Goal: Find specific page/section: Find specific page/section

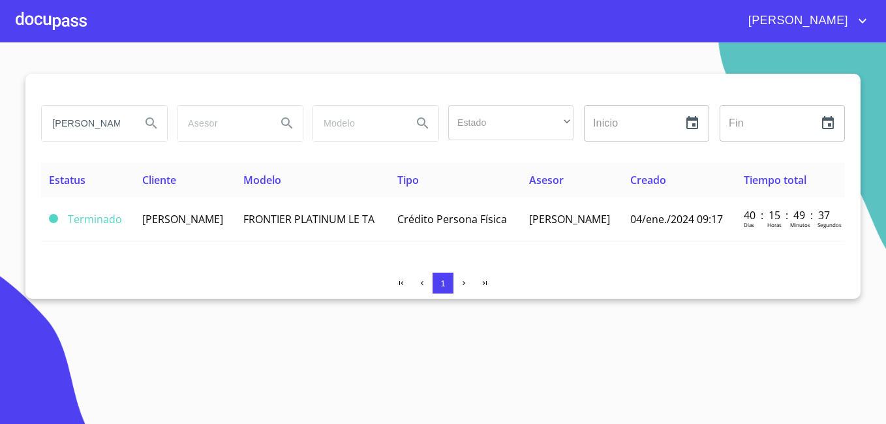
drag, startPoint x: 99, startPoint y: 114, endPoint x: 0, endPoint y: 96, distance: 100.1
click at [0, 95] on html "[PERSON_NAME] DE LA [PERSON_NAME] Estado ​ ​ Inicio ​ Fin ​ Estatus Cliente Mod…" at bounding box center [443, 212] width 886 height 424
type input "[PERSON_NAME]"
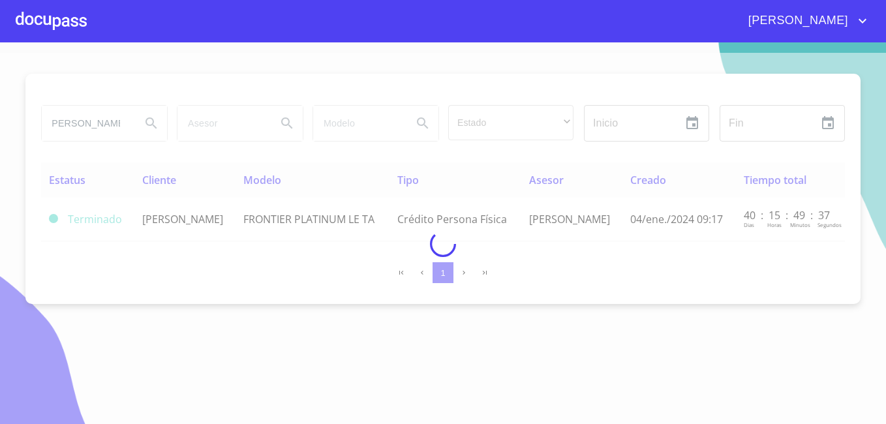
scroll to position [0, 0]
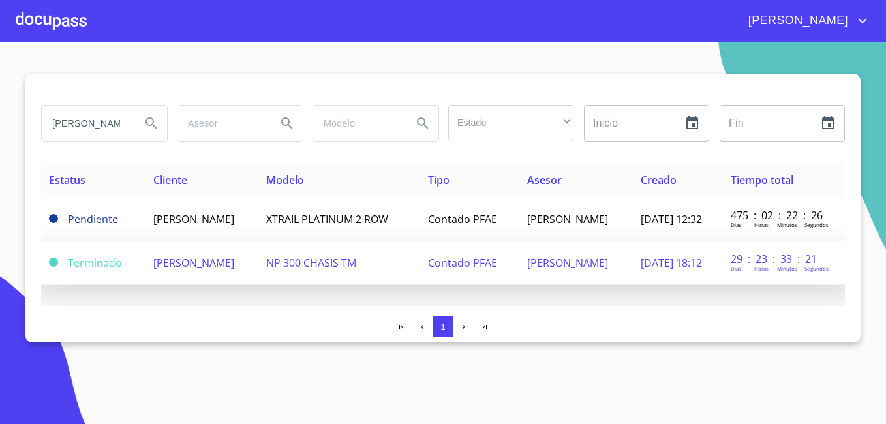
click at [196, 270] on span "[PERSON_NAME]" at bounding box center [193, 263] width 81 height 14
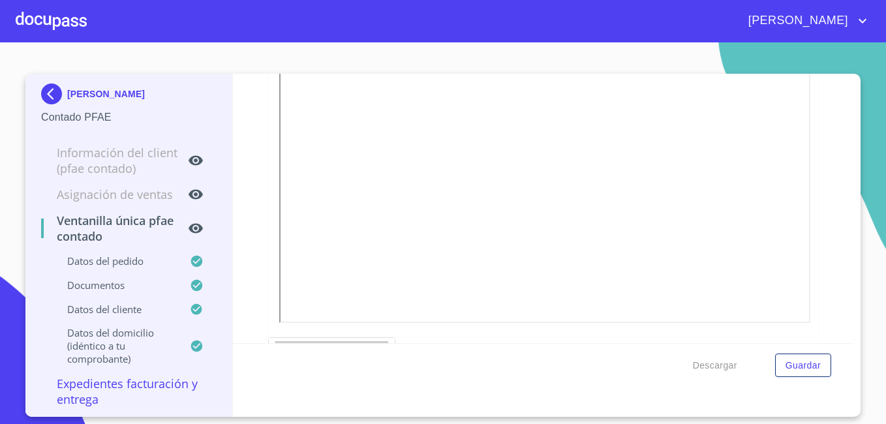
scroll to position [2218, 0]
click at [50, 86] on img at bounding box center [54, 94] width 26 height 21
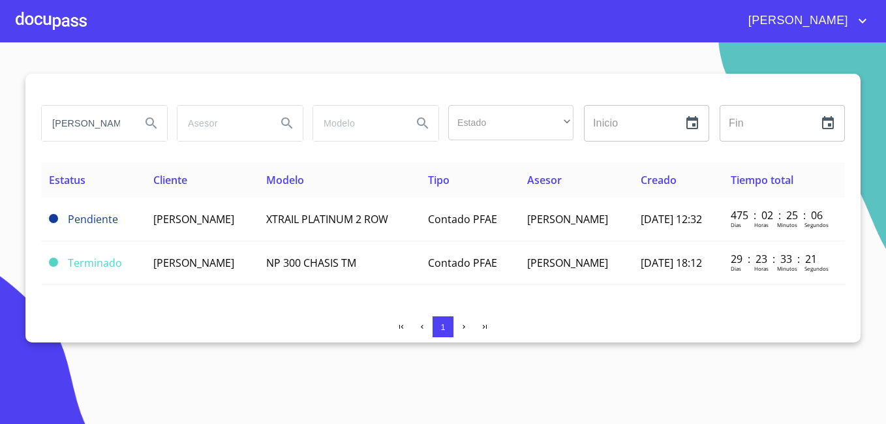
drag, startPoint x: 123, startPoint y: 124, endPoint x: 0, endPoint y: 106, distance: 124.0
click at [0, 108] on html "[PERSON_NAME] DE LA [PERSON_NAME] Estado ​ ​ Inicio ​ Fin ​ Estatus Cliente Mod…" at bounding box center [443, 212] width 886 height 424
type input "[PERSON_NAME]"
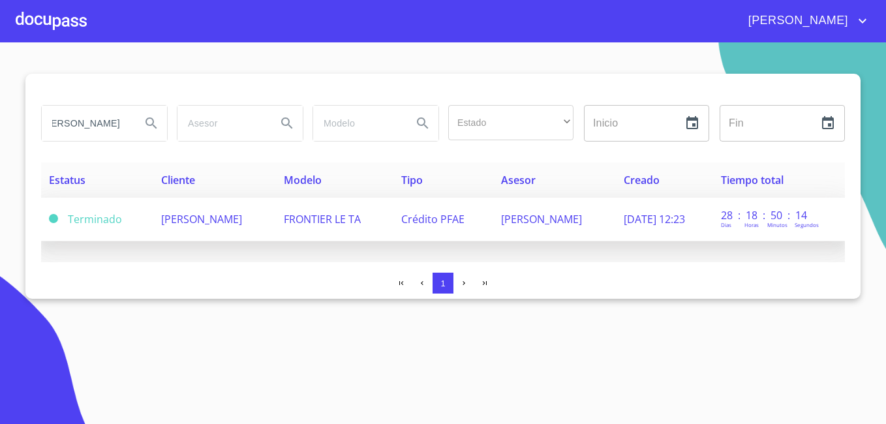
click at [237, 222] on span "[PERSON_NAME]" at bounding box center [201, 219] width 81 height 14
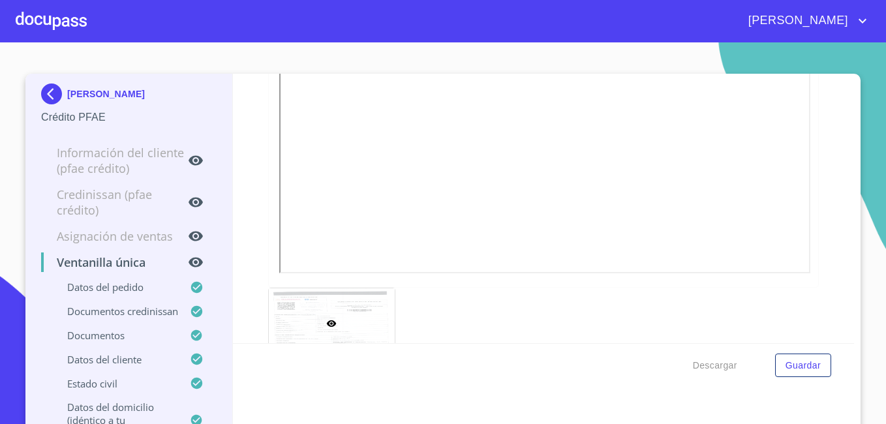
scroll to position [4457, 0]
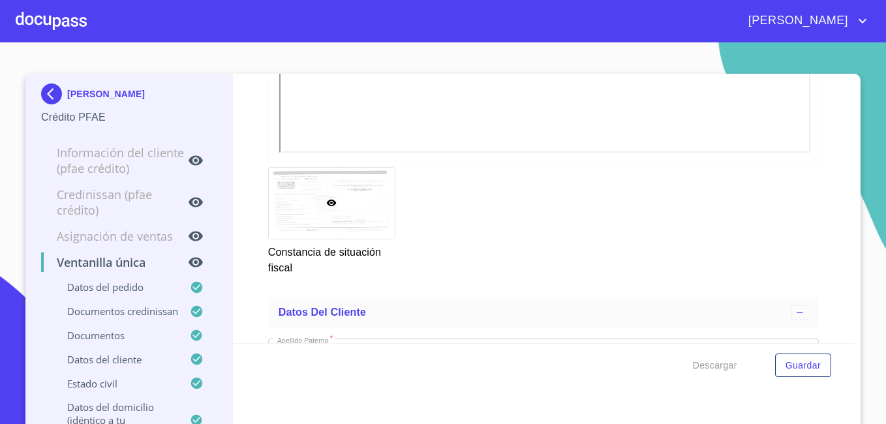
click at [46, 93] on img at bounding box center [54, 94] width 26 height 21
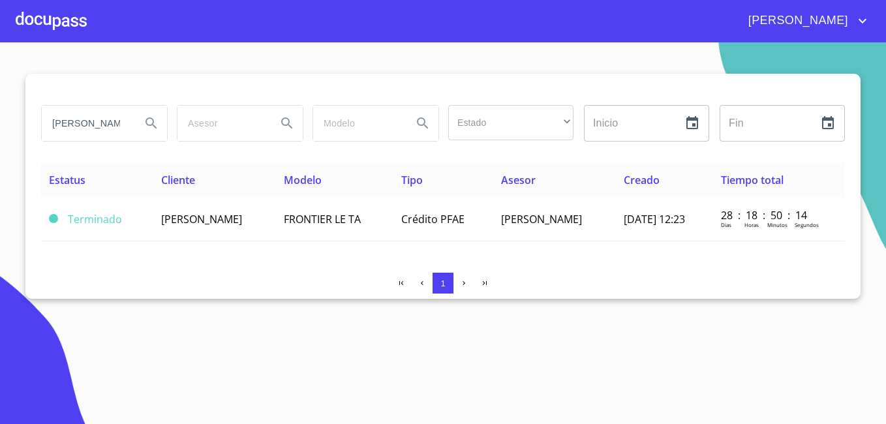
drag, startPoint x: 115, startPoint y: 125, endPoint x: -3, endPoint y: 94, distance: 122.0
click at [0, 94] on html "[PERSON_NAME] DE LA [PERSON_NAME] Estado ​ ​ Inicio ​ Fin ​ Estatus Cliente Mod…" at bounding box center [443, 212] width 886 height 424
type input "ANO"
drag, startPoint x: 82, startPoint y: 121, endPoint x: -3, endPoint y: 100, distance: 86.7
click at [0, 100] on html "[PERSON_NAME] DE LA LUZ ANO Estado ​ ​ Inicio ​ Fin ​ Estatus Cliente Modelo Ti…" at bounding box center [443, 212] width 886 height 424
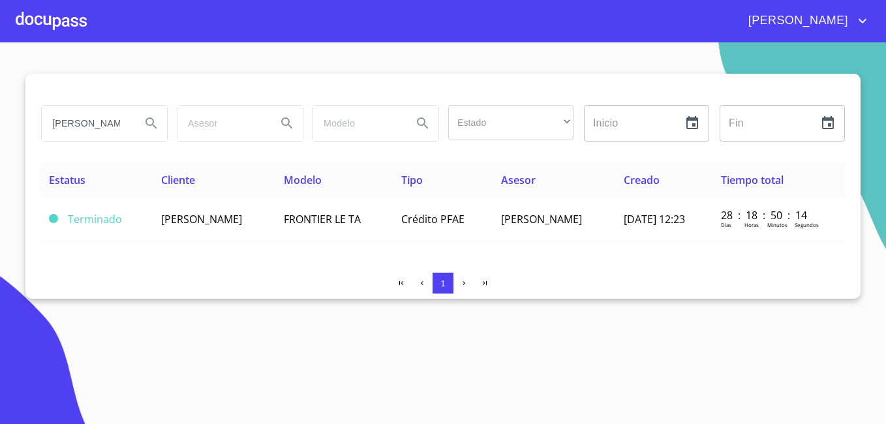
scroll to position [0, 4]
type input "[PERSON_NAME]"
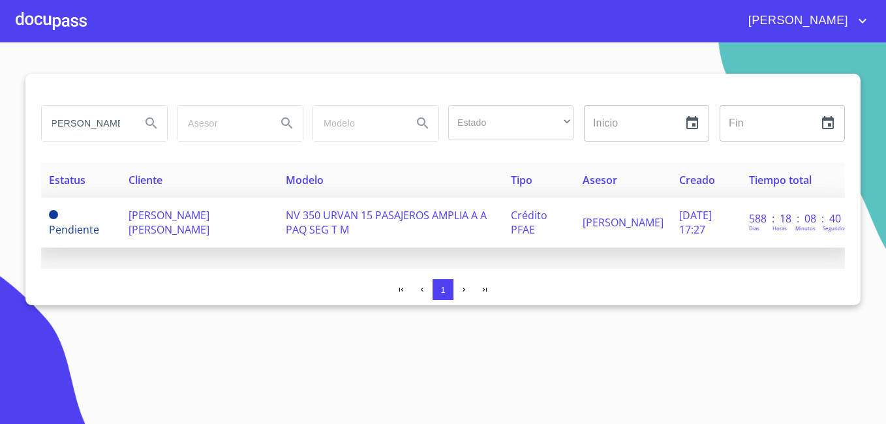
click at [161, 215] on span "[PERSON_NAME] [PERSON_NAME]" at bounding box center [169, 222] width 81 height 29
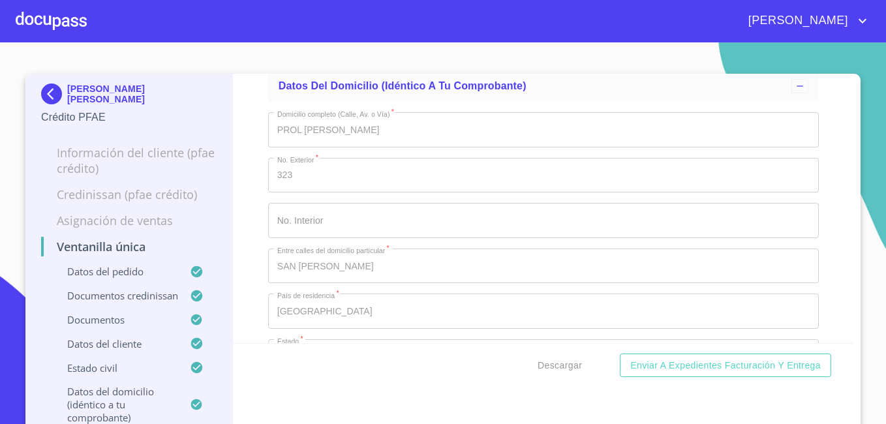
scroll to position [4372, 0]
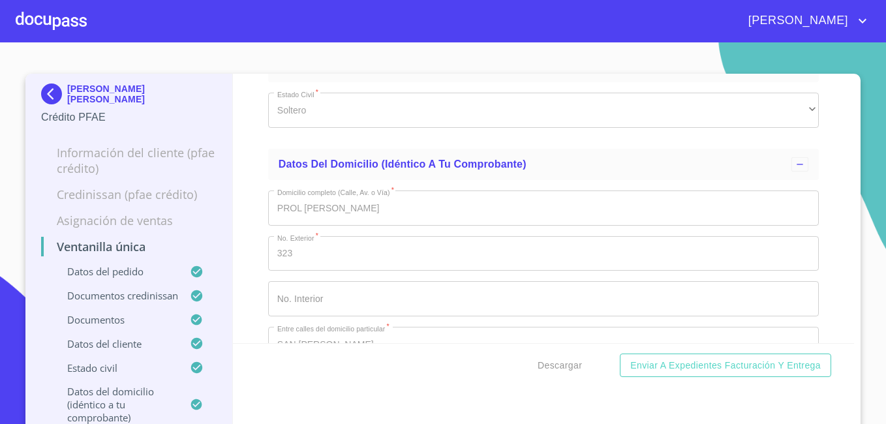
click at [49, 84] on img at bounding box center [54, 94] width 26 height 21
